Goal: Navigation & Orientation: Find specific page/section

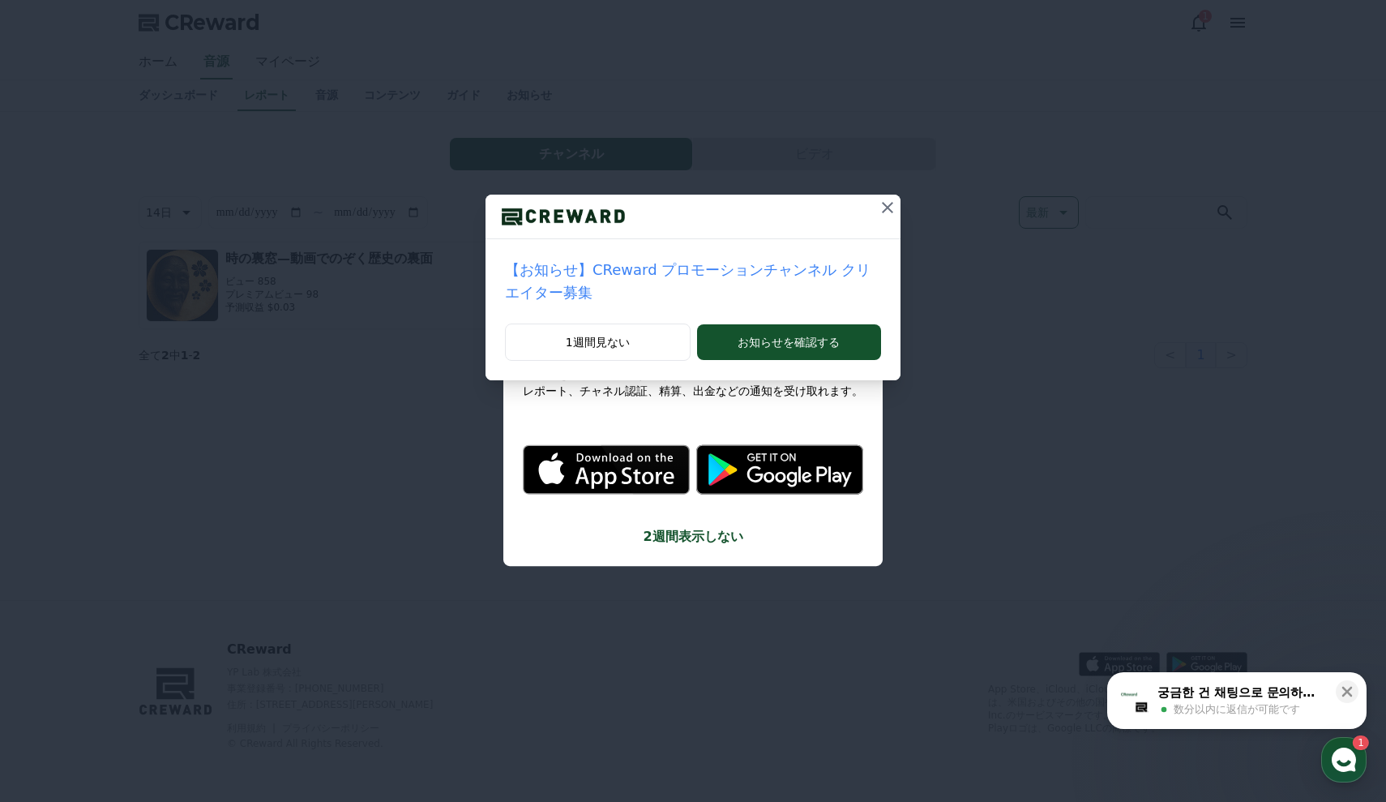
click at [897, 207] on button at bounding box center [888, 208] width 26 height 26
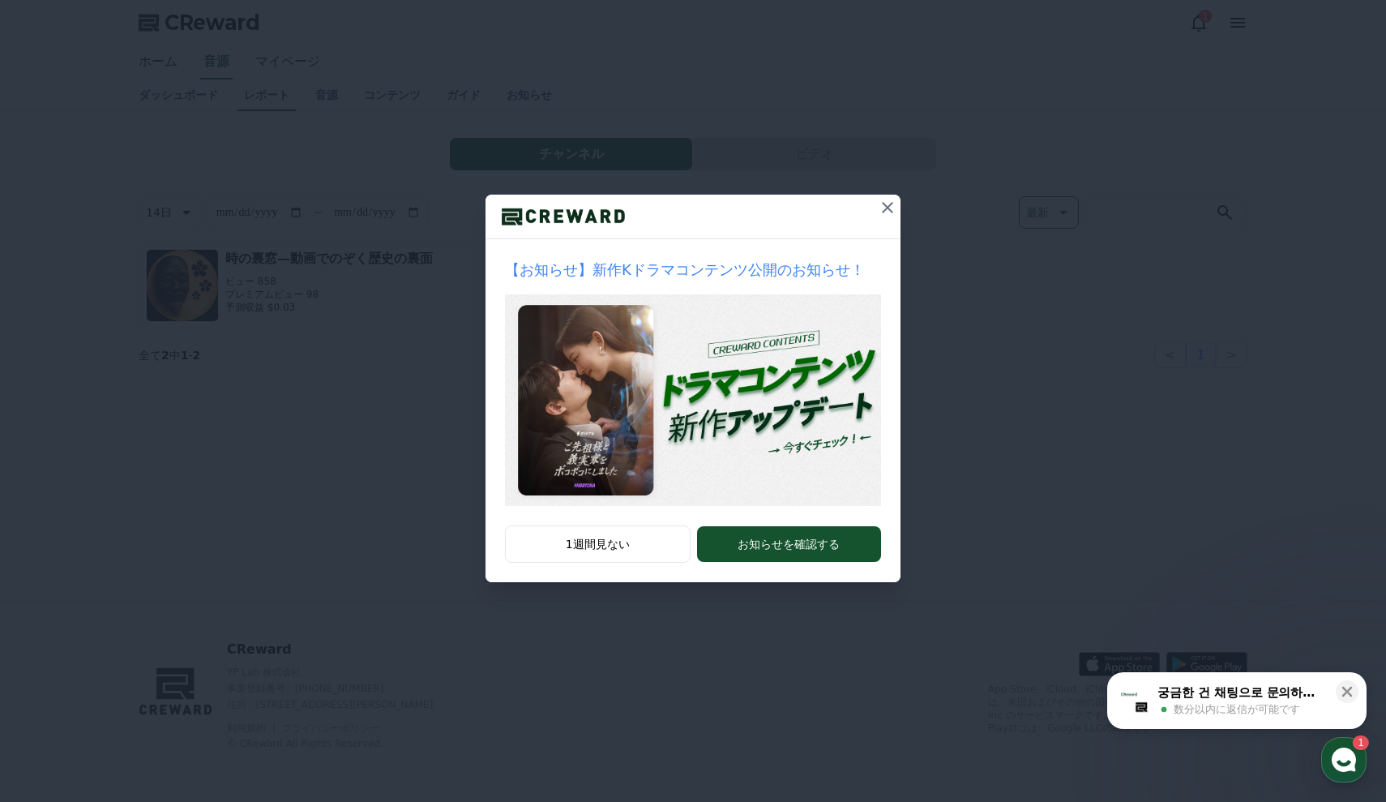
click at [870, 208] on div at bounding box center [693, 217] width 415 height 45
click at [875, 208] on button at bounding box center [888, 208] width 26 height 26
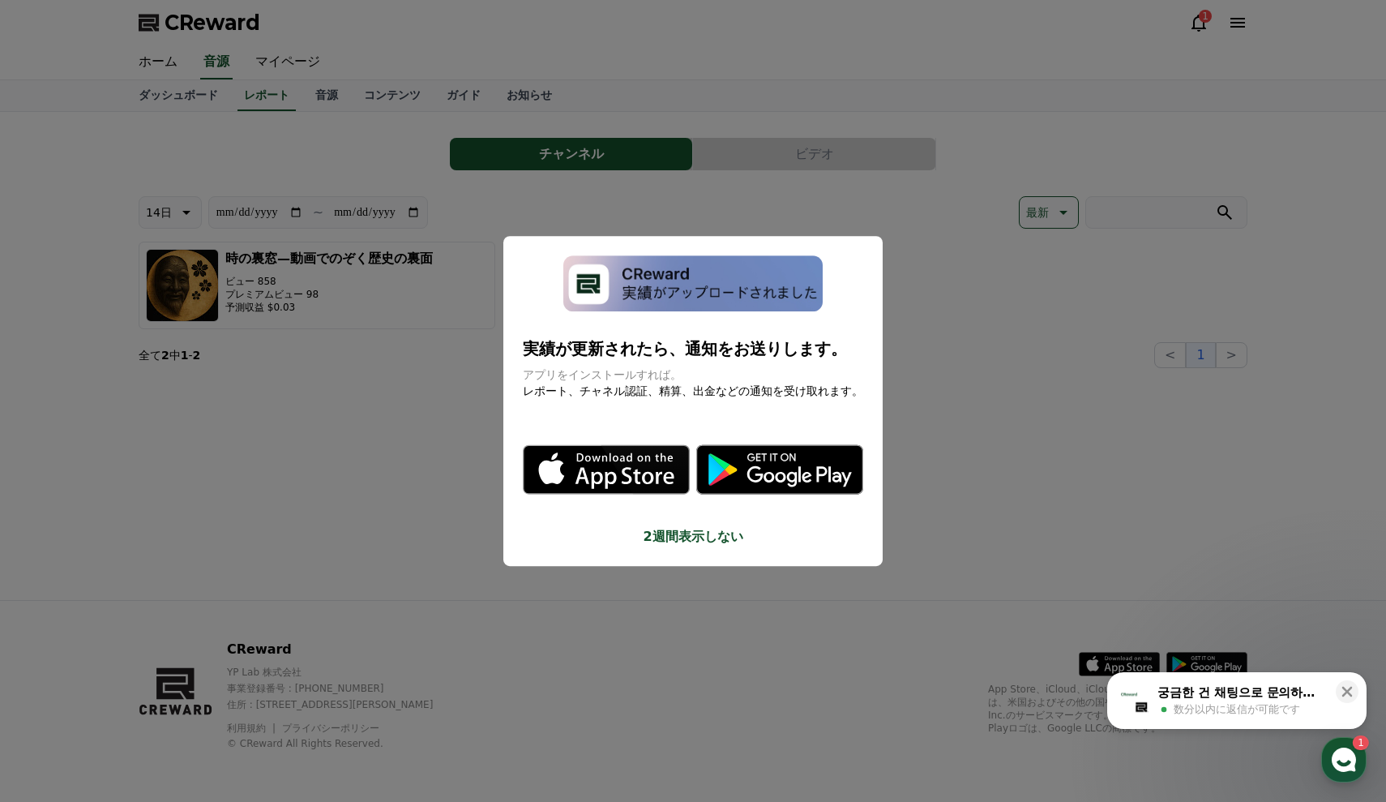
click at [922, 383] on button "close modal" at bounding box center [693, 401] width 1386 height 802
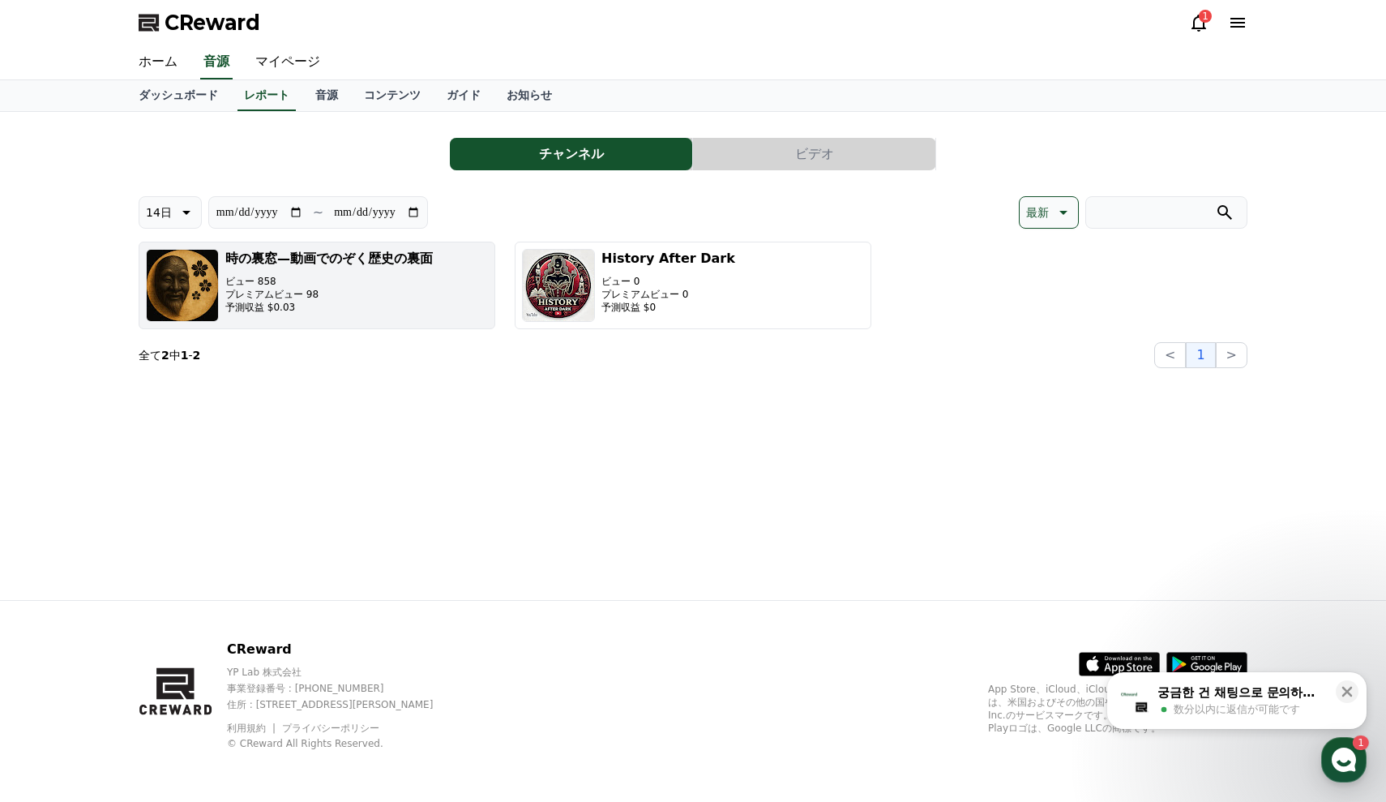
click at [375, 270] on div "時の裏窓—動画でのぞく歴史の裏面 ビュー 858 プレミアムビュー 98 予測収益 $0.03" at bounding box center [329, 285] width 208 height 73
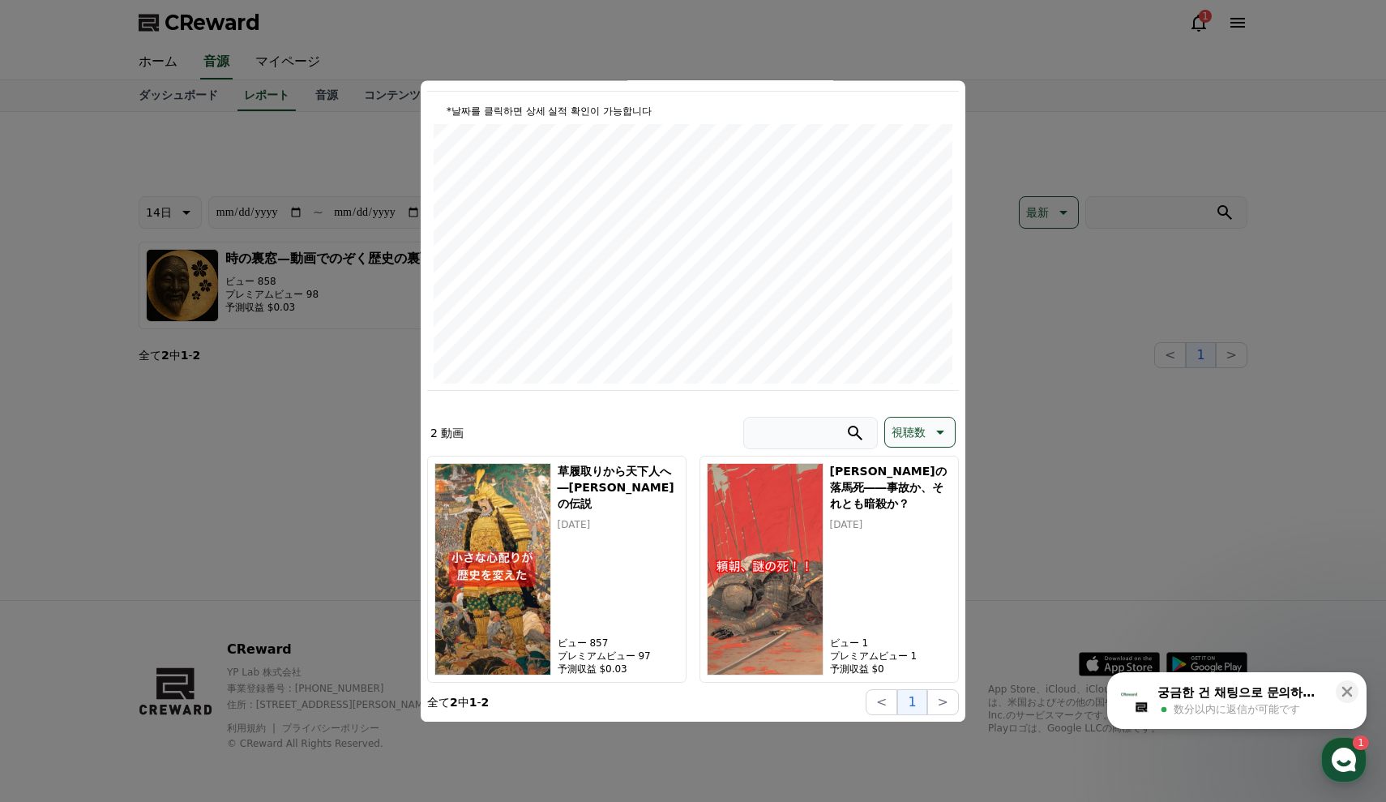
scroll to position [161, 0]
click at [945, 707] on button ">" at bounding box center [943, 702] width 32 height 26
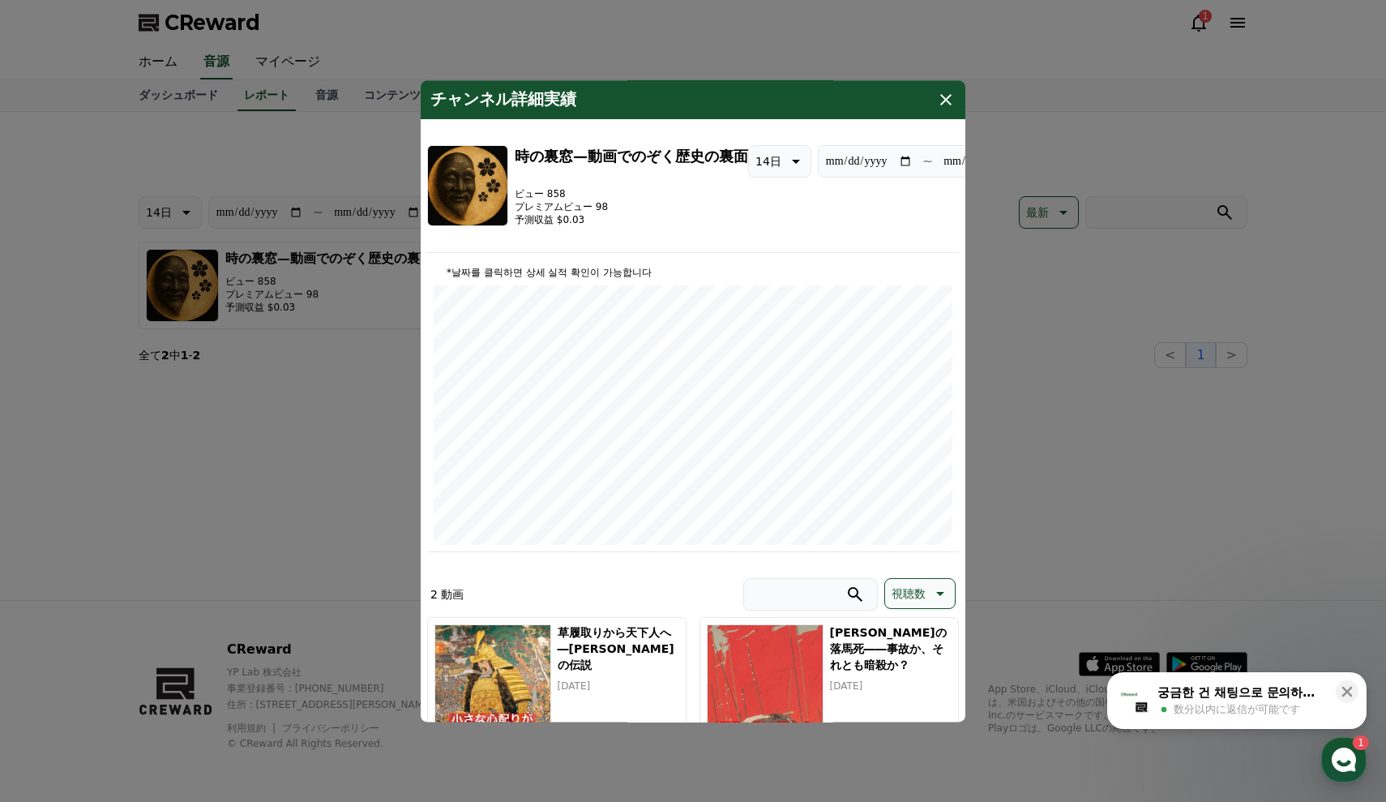
scroll to position [0, 0]
click at [942, 101] on icon "modal" at bounding box center [945, 99] width 19 height 19
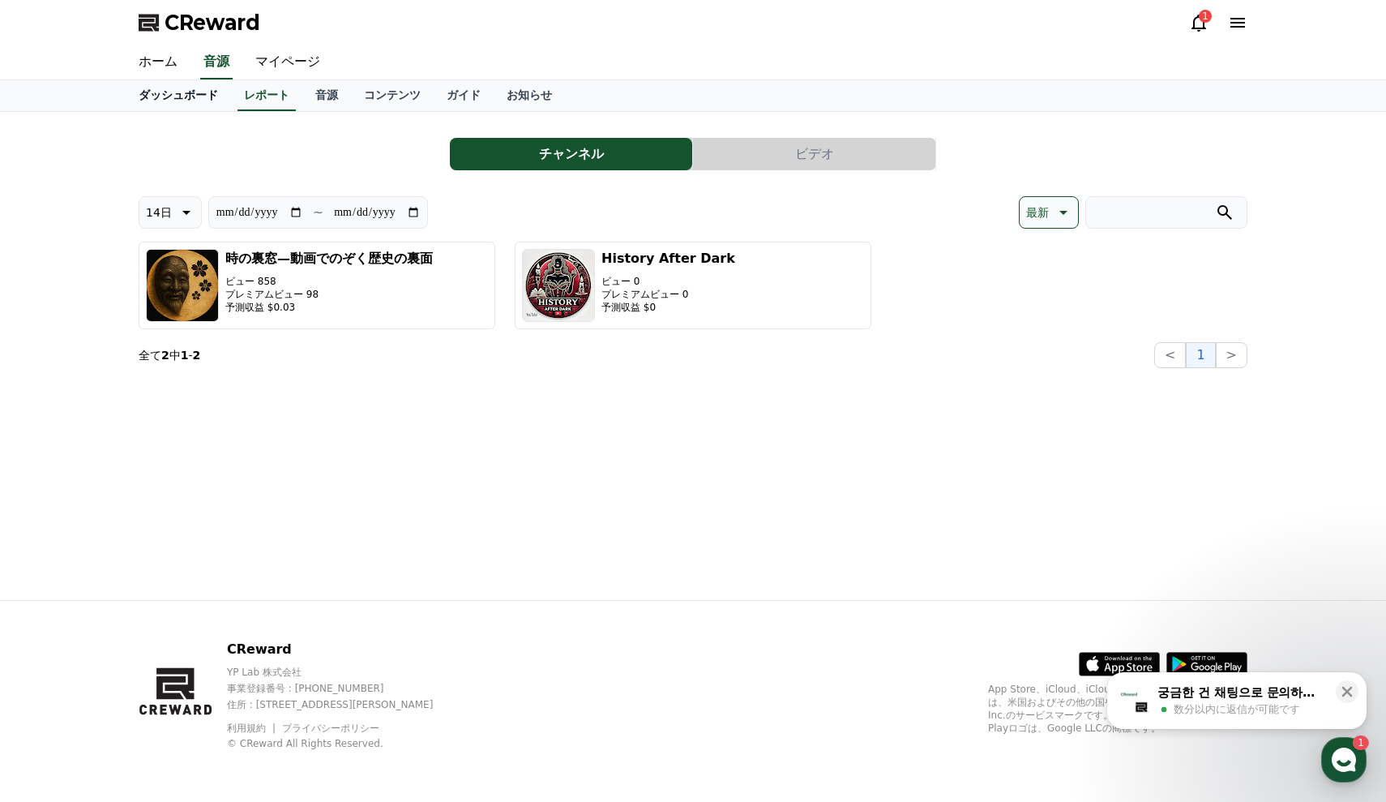
click at [190, 101] on link "ダッシュボード" at bounding box center [178, 95] width 105 height 31
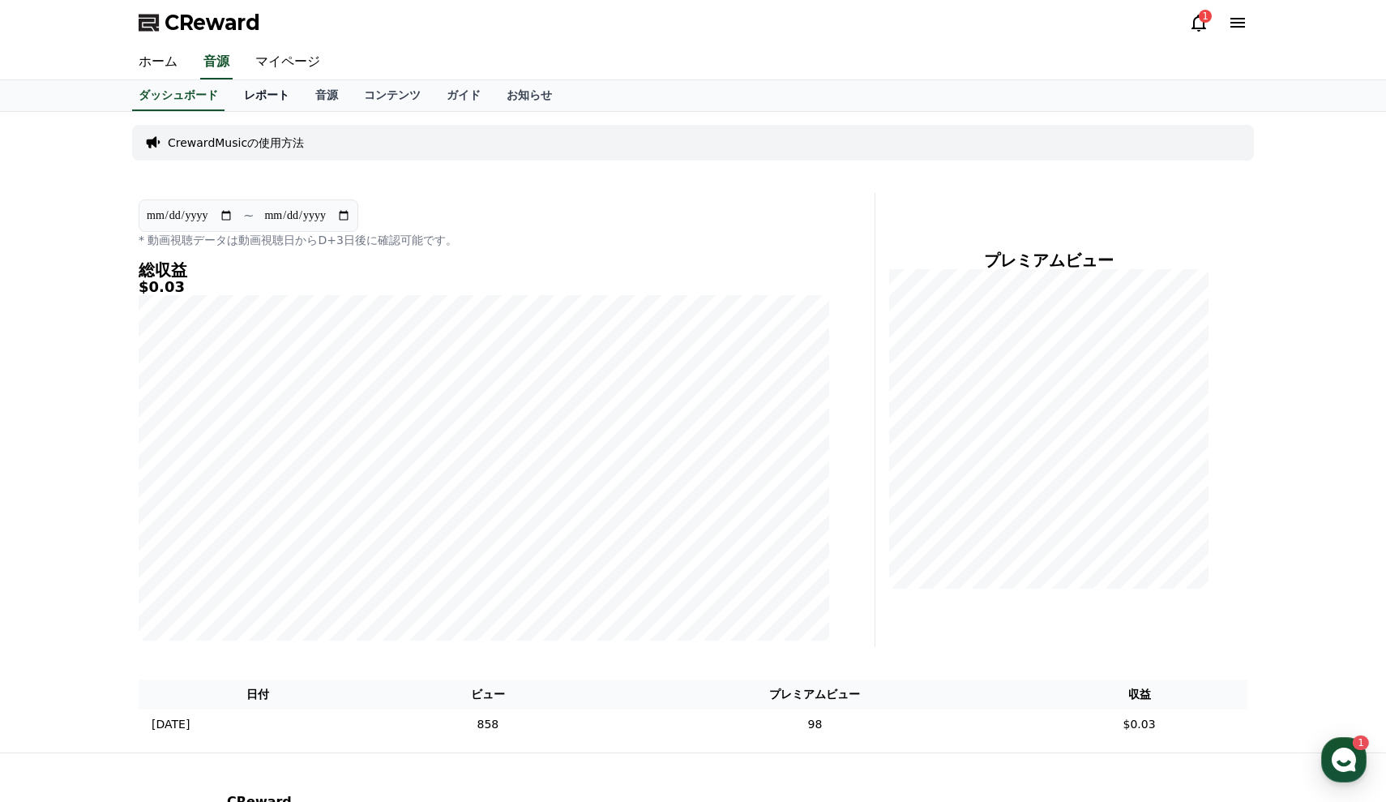
click at [270, 88] on link "レポート" at bounding box center [266, 95] width 71 height 31
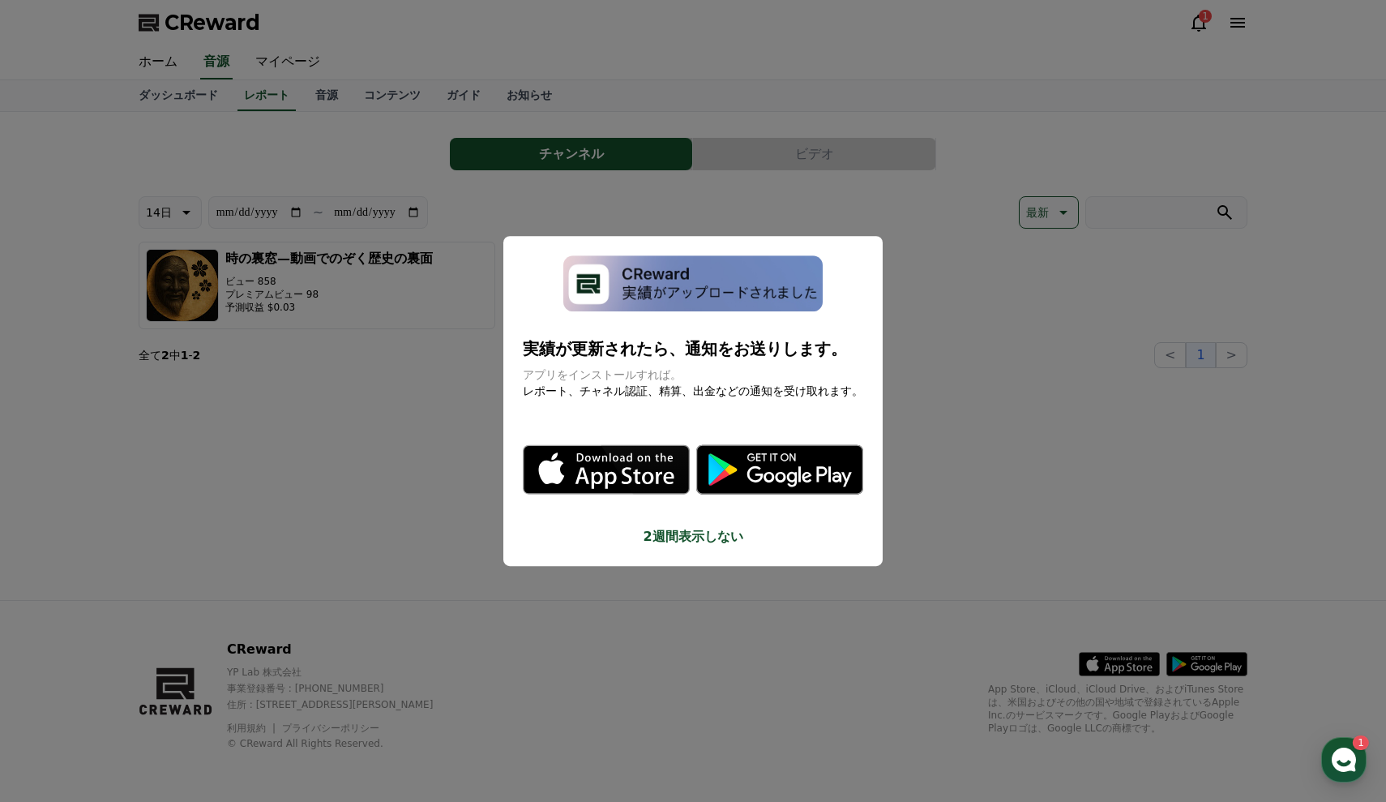
click at [505, 383] on button "close modal" at bounding box center [693, 401] width 1386 height 802
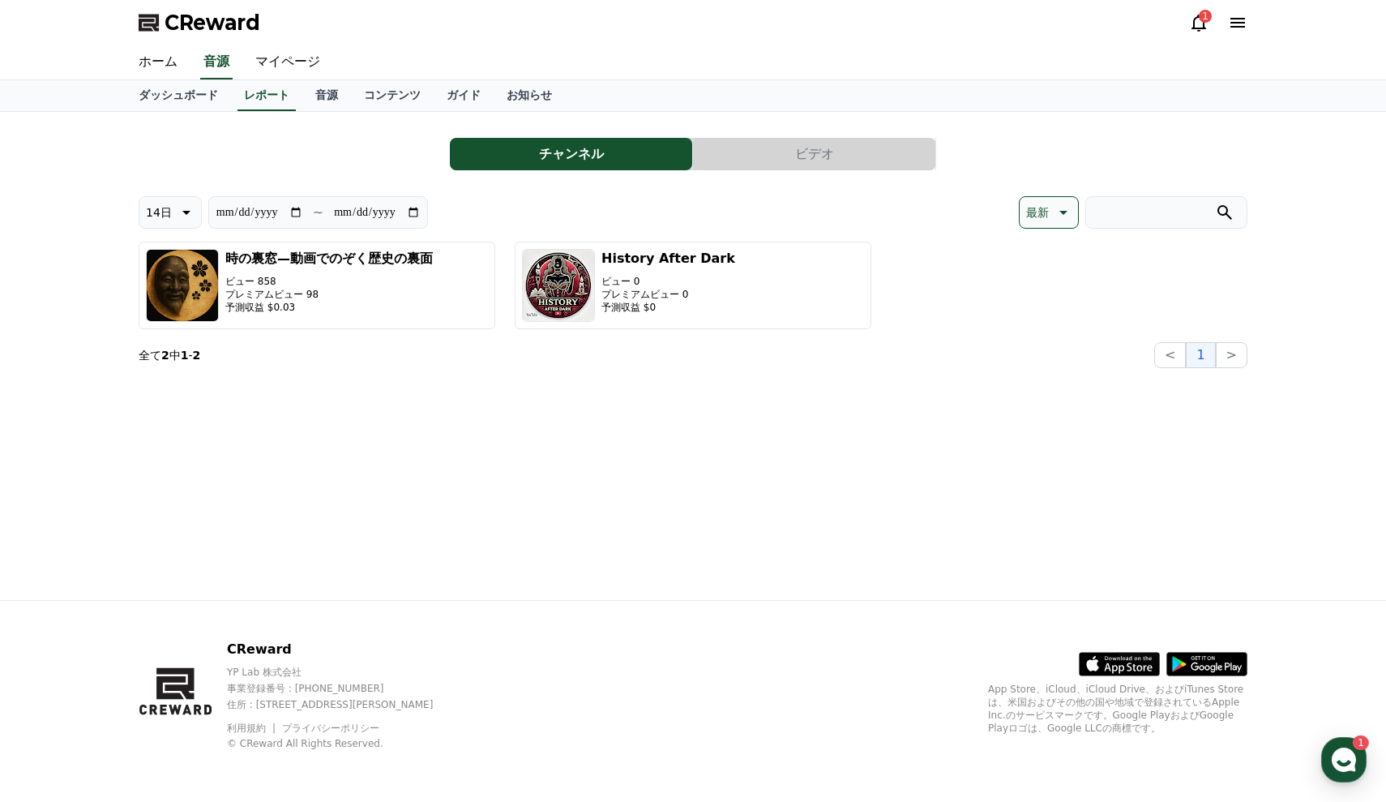
click at [743, 152] on button "ビデオ" at bounding box center [814, 154] width 242 height 32
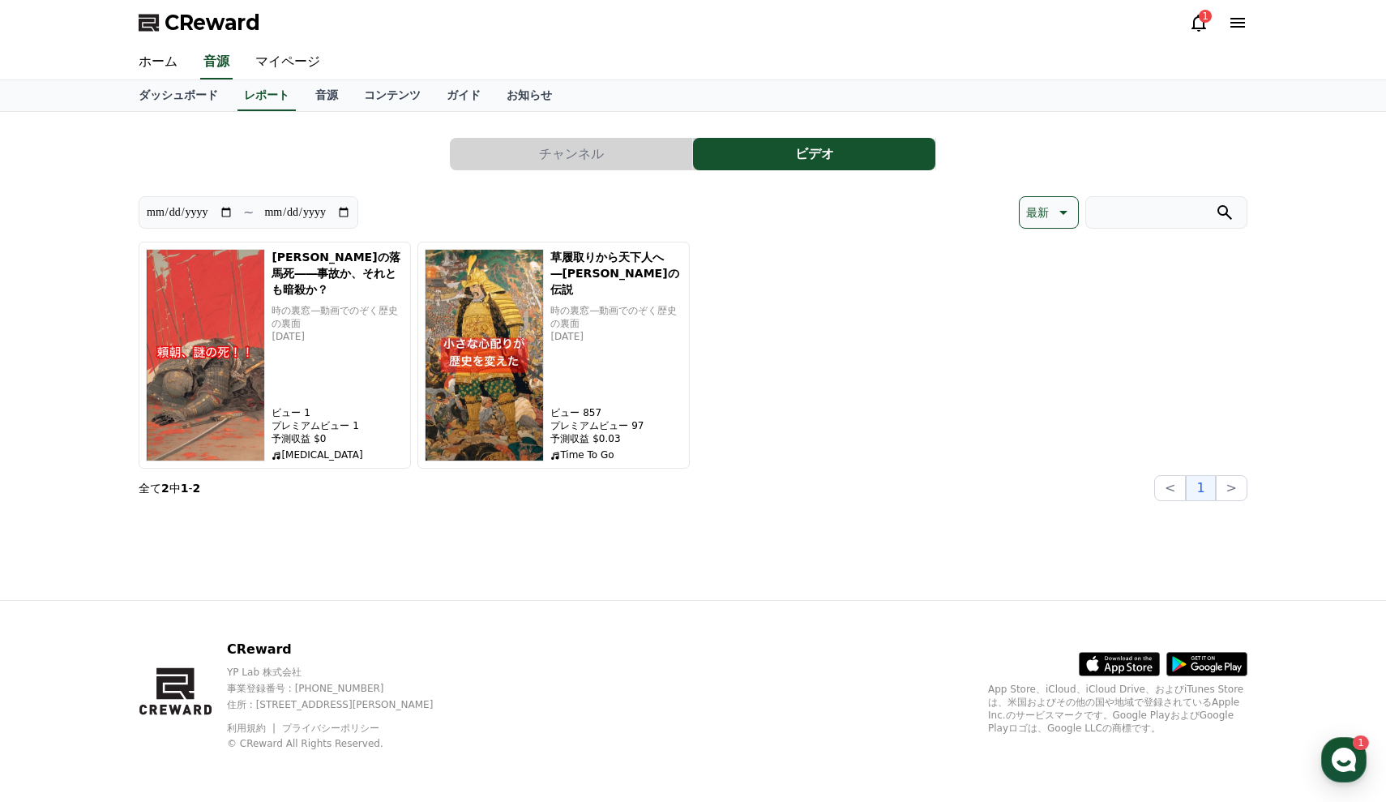
click at [613, 160] on button "チャンネル" at bounding box center [571, 154] width 242 height 32
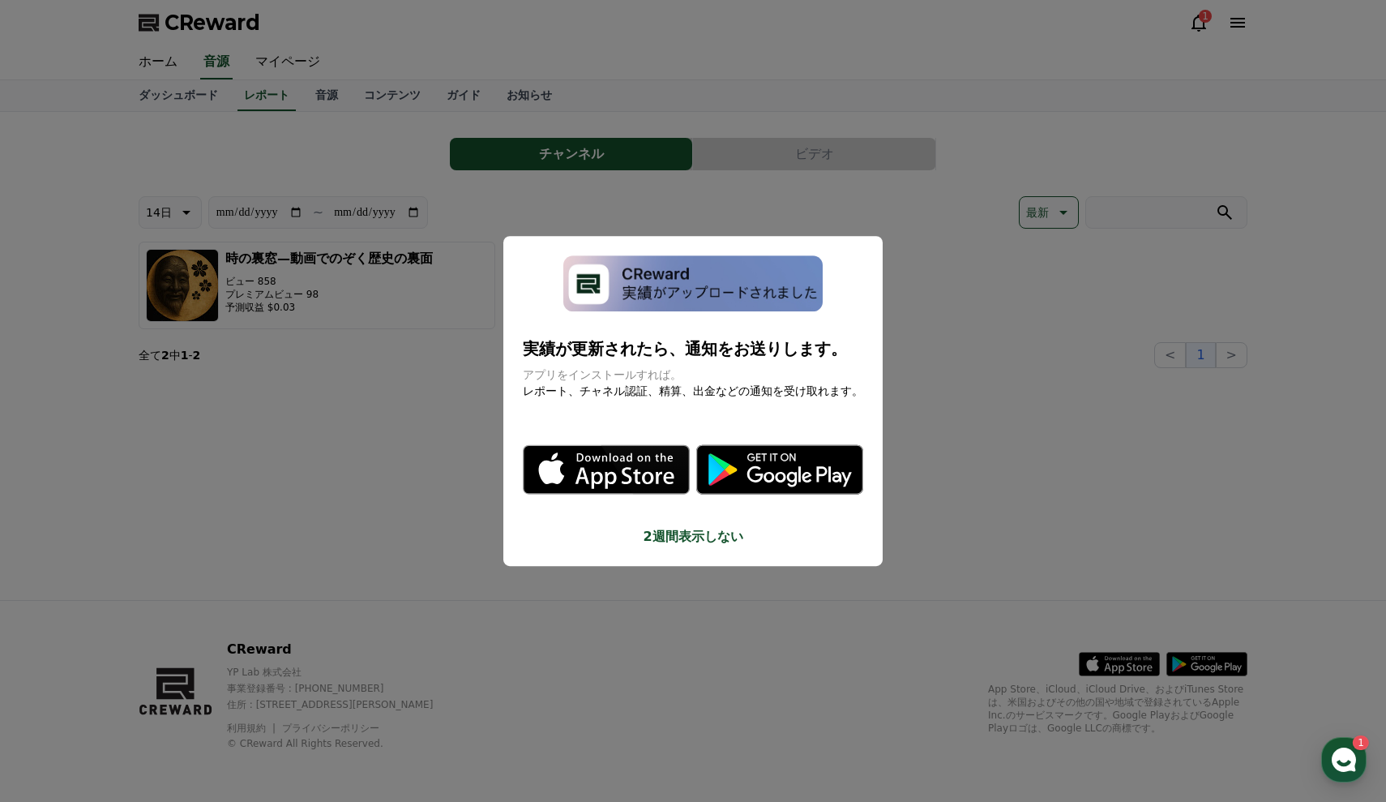
click at [430, 183] on button "close modal" at bounding box center [693, 401] width 1386 height 802
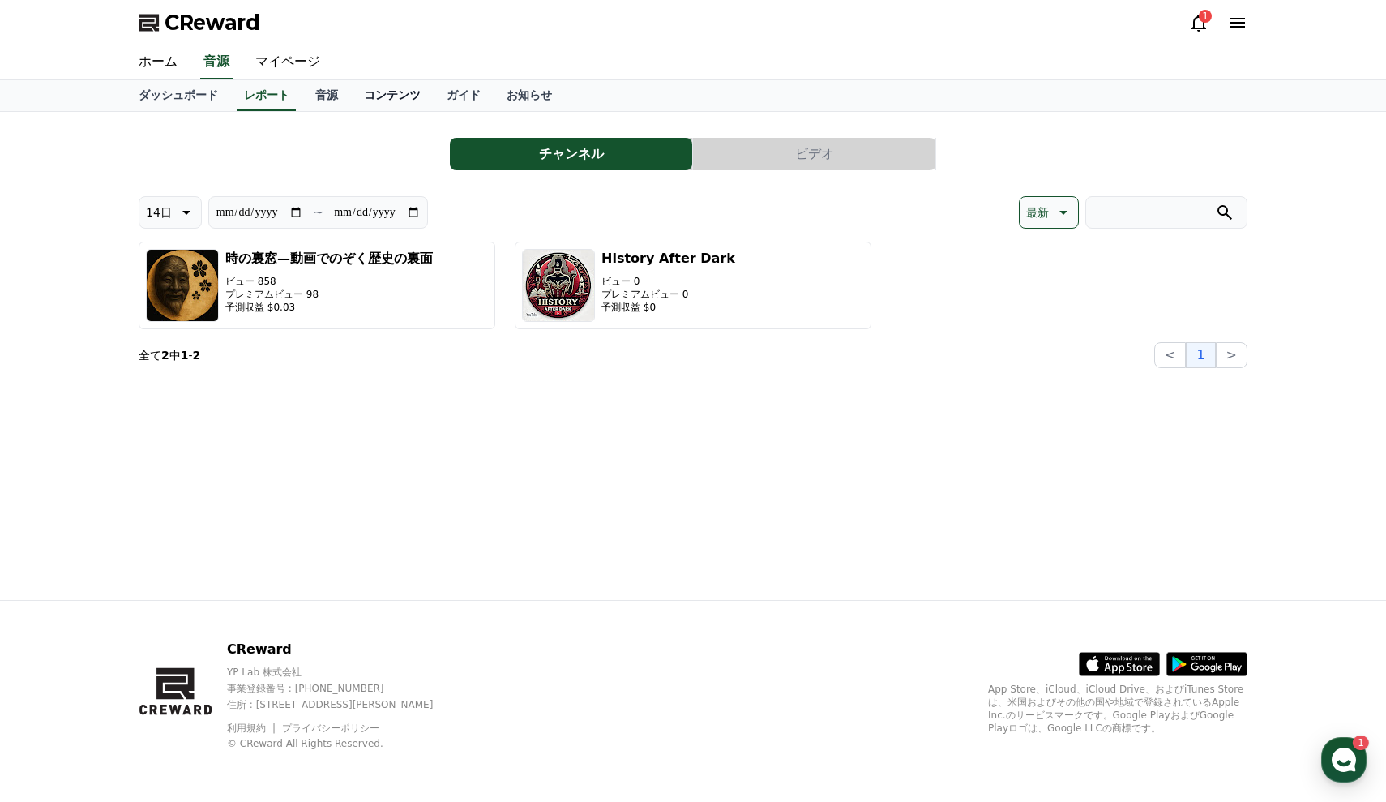
click at [389, 101] on link "コンテンツ" at bounding box center [392, 95] width 83 height 31
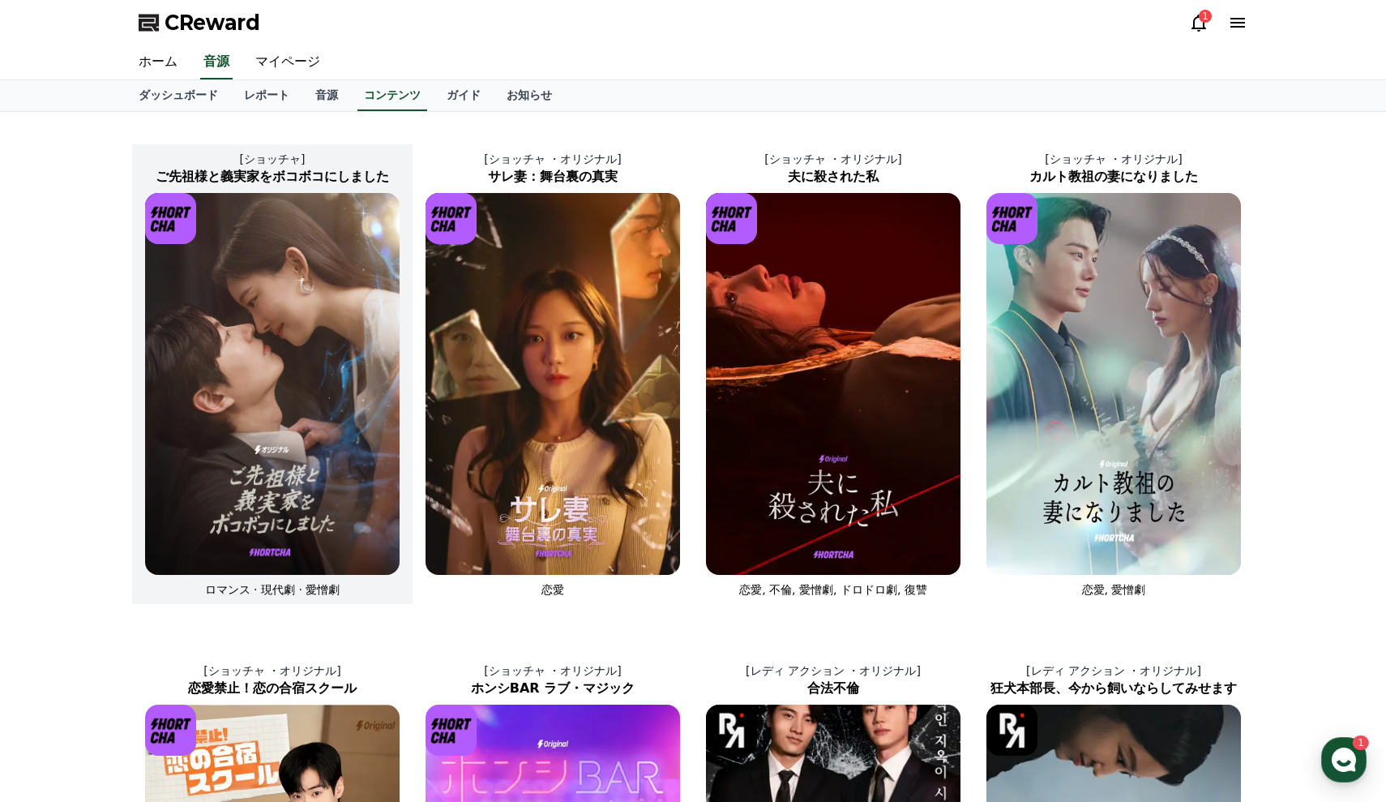
click at [311, 407] on img at bounding box center [272, 384] width 255 height 382
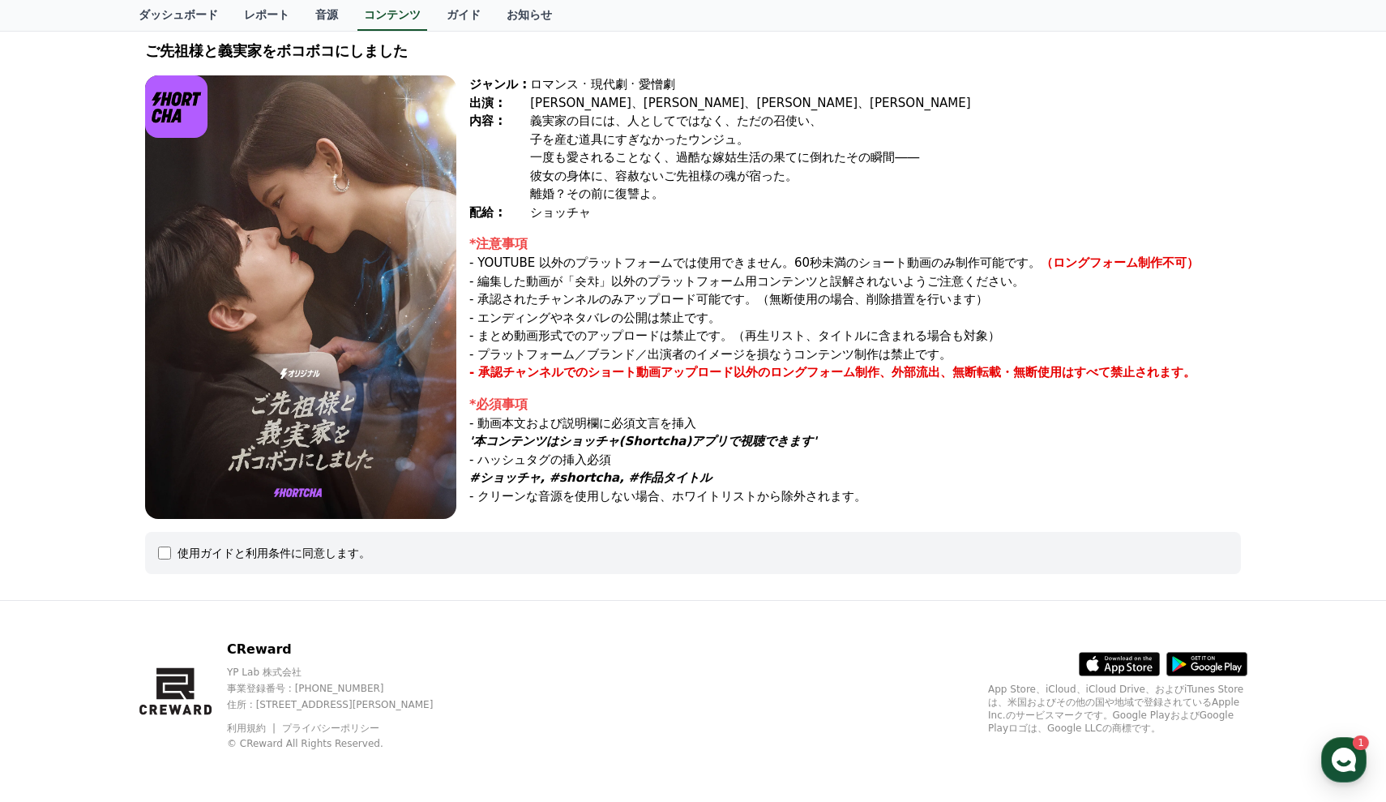
scroll to position [98, 0]
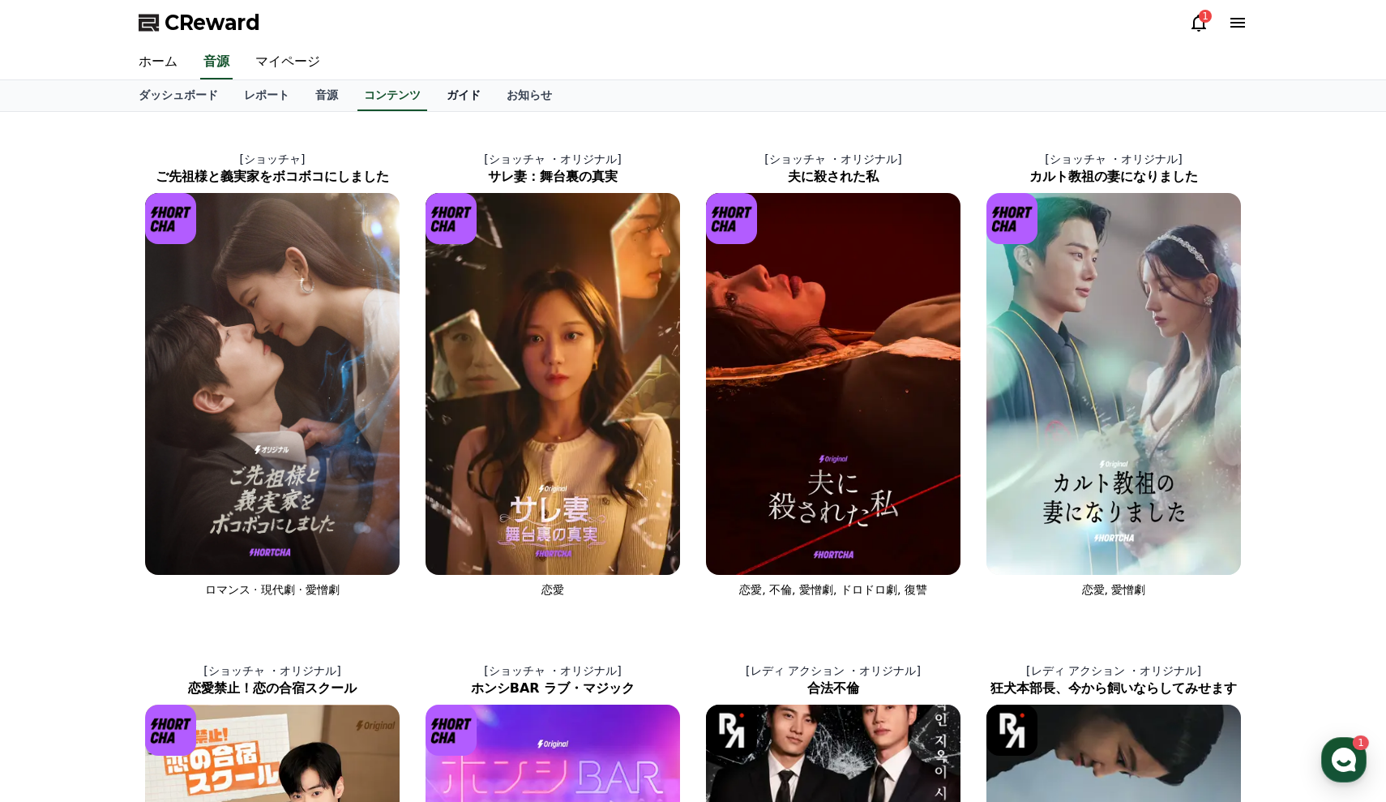
click at [434, 86] on link "ガイド" at bounding box center [464, 95] width 60 height 31
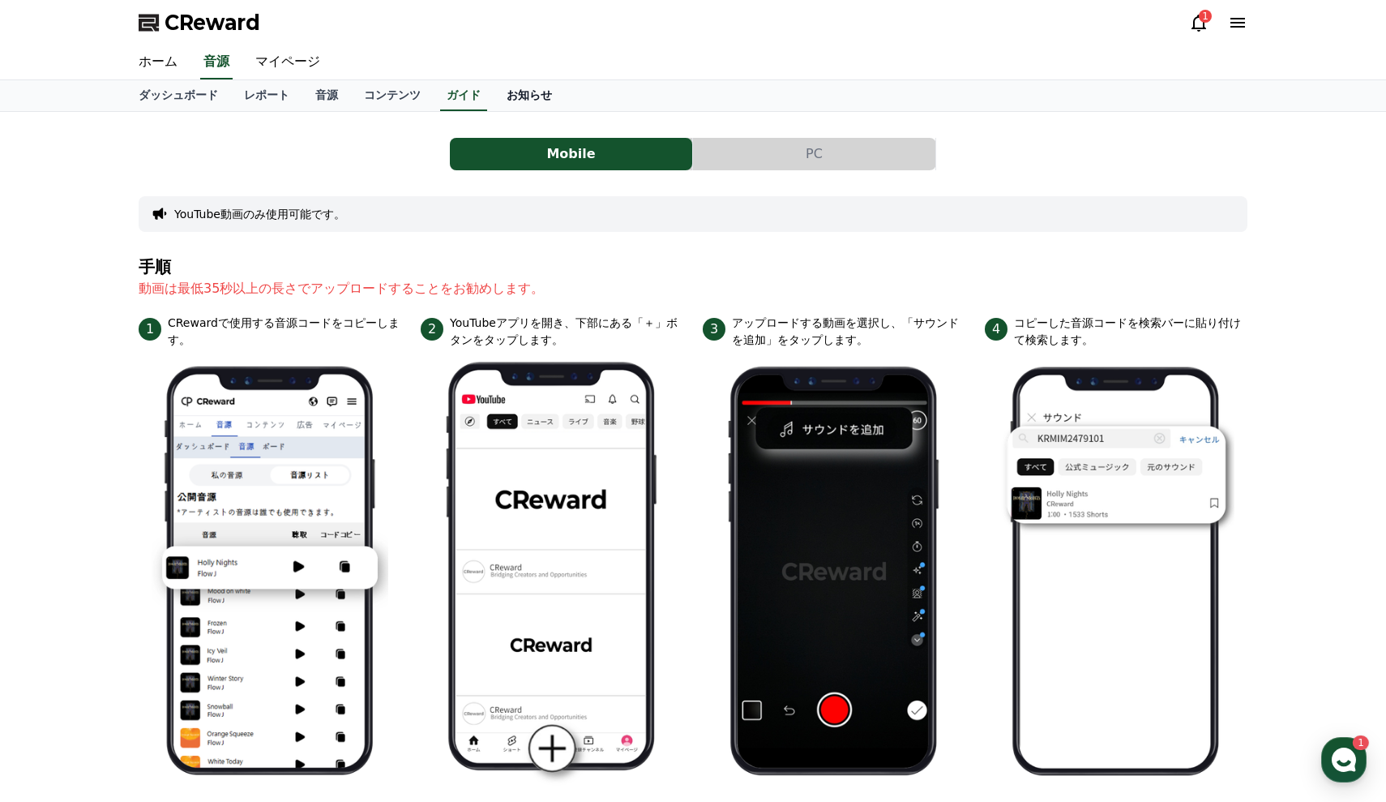
click at [501, 101] on link "お知らせ" at bounding box center [529, 95] width 71 height 31
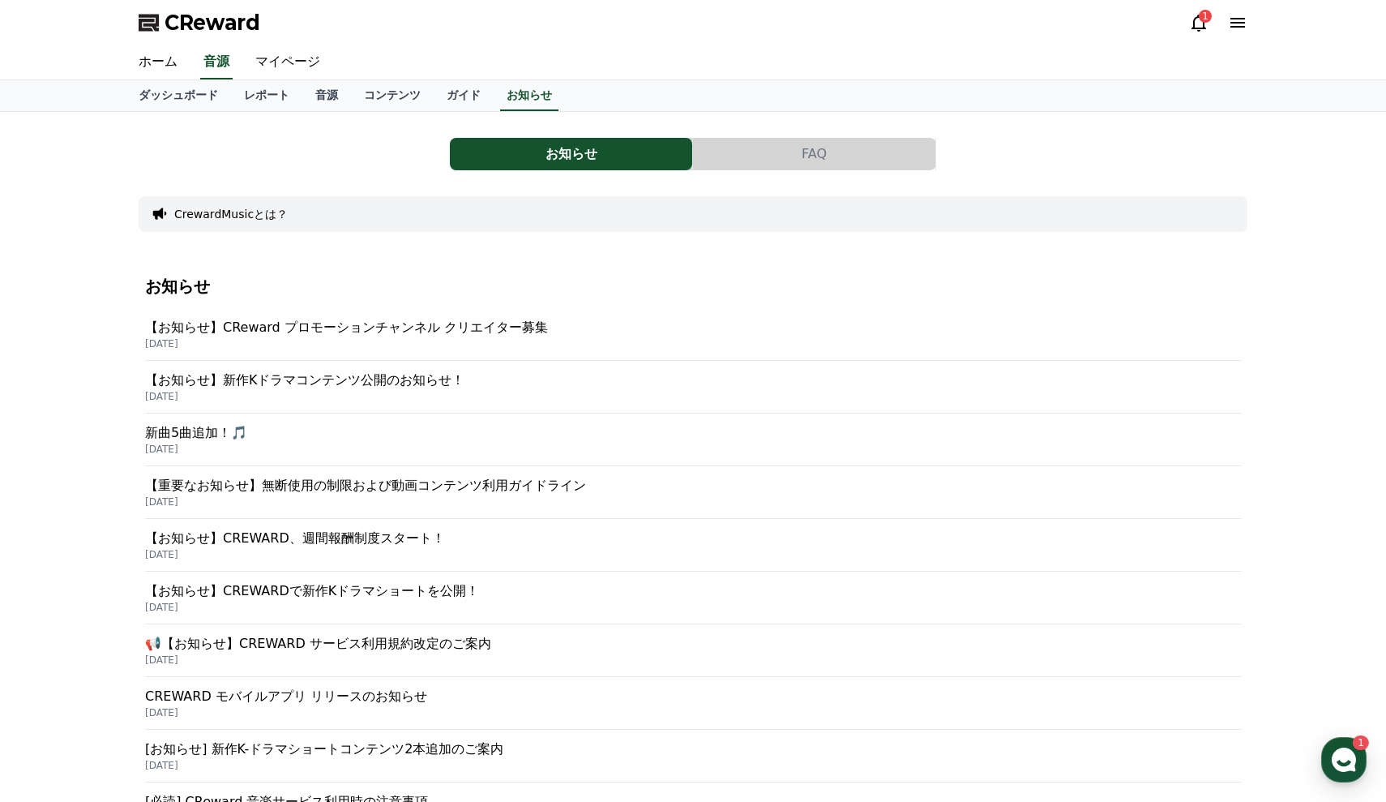
click at [384, 325] on p "【お知らせ】CReward プロモーションチャンネル クリエイター募集" at bounding box center [693, 327] width 1096 height 19
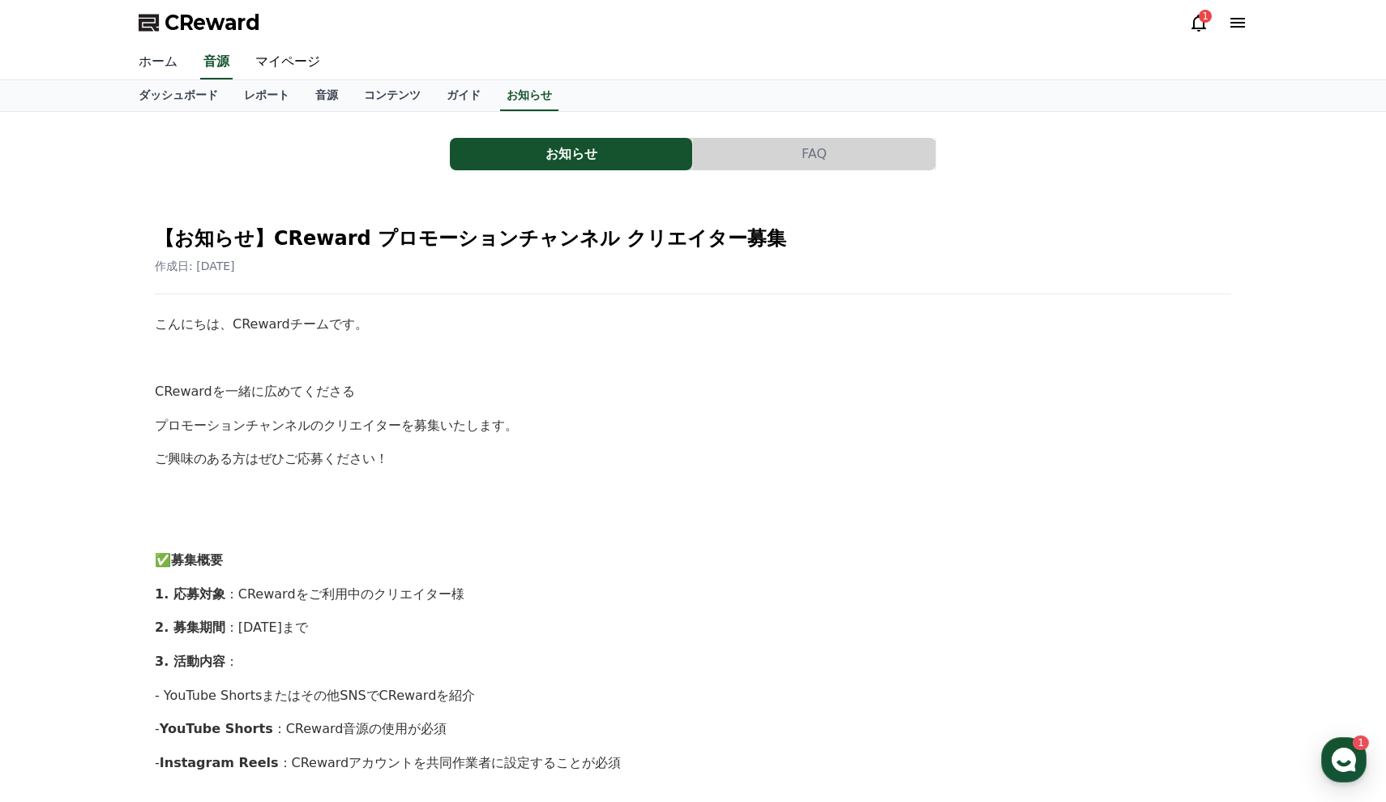
click at [150, 76] on link "ホーム" at bounding box center [158, 62] width 65 height 34
